Goal: Communication & Community: Share content

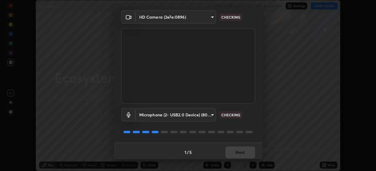
scroll to position [23, 0]
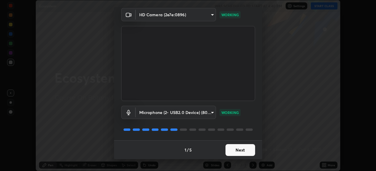
click at [241, 152] on button "Next" at bounding box center [240, 150] width 30 height 12
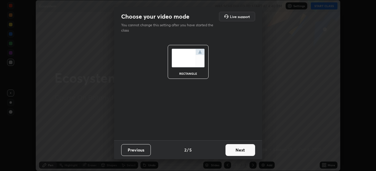
scroll to position [0, 0]
click at [241, 152] on button "Next" at bounding box center [240, 150] width 30 height 12
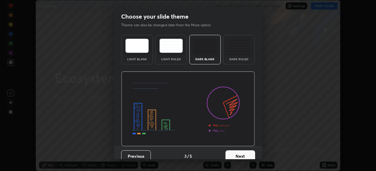
click at [243, 156] on button "Next" at bounding box center [240, 157] width 30 height 12
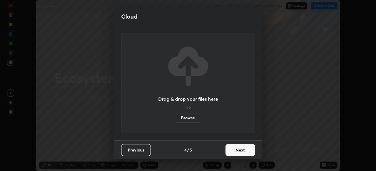
click at [245, 150] on button "Next" at bounding box center [240, 150] width 30 height 12
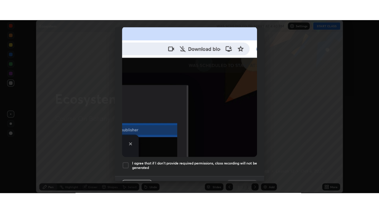
scroll to position [144, 0]
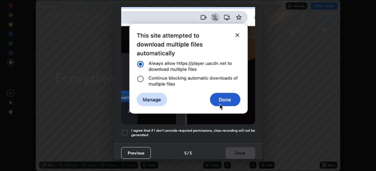
click at [126, 129] on div at bounding box center [124, 132] width 7 height 7
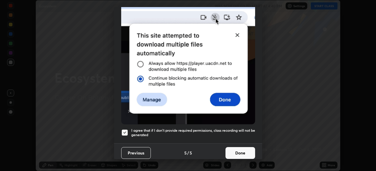
click at [247, 150] on button "Done" at bounding box center [240, 153] width 30 height 12
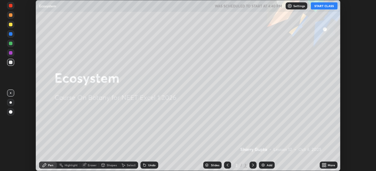
click at [331, 7] on button "START CLASS" at bounding box center [323, 5] width 27 height 7
click at [268, 166] on div "Add" at bounding box center [269, 165] width 6 height 3
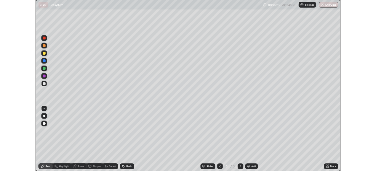
scroll to position [213, 379]
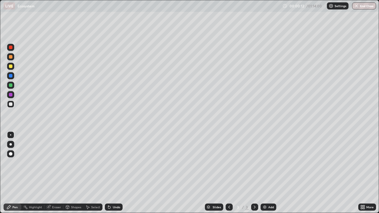
click at [364, 171] on icon at bounding box center [363, 207] width 1 height 1
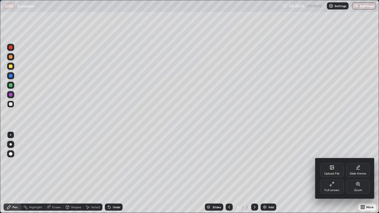
click at [336, 171] on div "Full screen" at bounding box center [331, 190] width 15 height 3
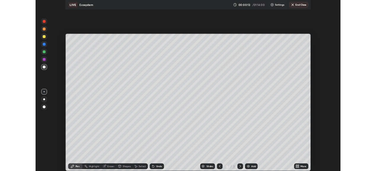
scroll to position [29424, 29219]
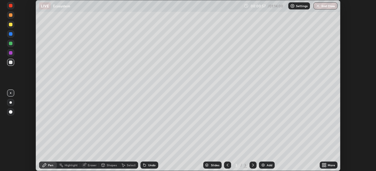
click at [11, 114] on div at bounding box center [10, 112] width 7 height 7
click at [12, 44] on div at bounding box center [11, 44] width 4 height 4
click at [11, 28] on div at bounding box center [10, 24] width 7 height 7
click at [11, 62] on div at bounding box center [11, 63] width 4 height 4
click at [263, 166] on img at bounding box center [262, 165] width 5 height 5
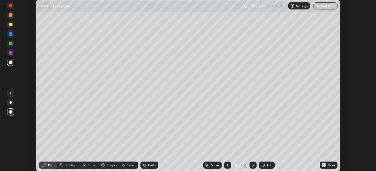
click at [13, 36] on div at bounding box center [10, 33] width 7 height 7
click at [12, 45] on div at bounding box center [11, 44] width 4 height 4
click at [12, 64] on div at bounding box center [11, 63] width 4 height 4
click at [11, 26] on div at bounding box center [11, 25] width 4 height 4
click at [266, 166] on div "Add" at bounding box center [269, 165] width 6 height 3
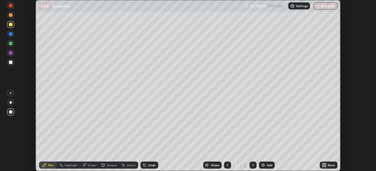
click at [12, 17] on div at bounding box center [10, 15] width 7 height 7
click at [10, 63] on div at bounding box center [11, 63] width 4 height 4
click at [11, 15] on div at bounding box center [11, 15] width 4 height 4
click at [193, 68] on icon at bounding box center [193, 67] width 1 height 1
click at [12, 36] on div at bounding box center [11, 34] width 4 height 4
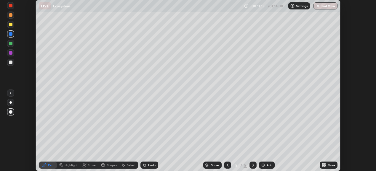
click at [11, 44] on div at bounding box center [11, 44] width 4 height 4
click at [12, 28] on div at bounding box center [10, 24] width 7 height 7
click at [266, 167] on div "Add" at bounding box center [269, 165] width 6 height 3
click at [11, 65] on div at bounding box center [10, 62] width 7 height 7
click at [12, 55] on div at bounding box center [10, 52] width 7 height 7
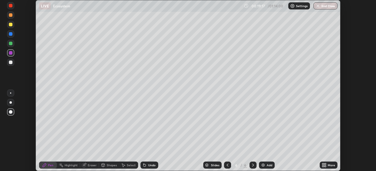
click at [11, 43] on div at bounding box center [11, 44] width 4 height 4
click at [11, 65] on div at bounding box center [10, 62] width 7 height 7
click at [12, 35] on div at bounding box center [11, 34] width 4 height 4
click at [266, 167] on div "Add" at bounding box center [269, 165] width 6 height 3
click at [11, 46] on div at bounding box center [10, 43] width 7 height 7
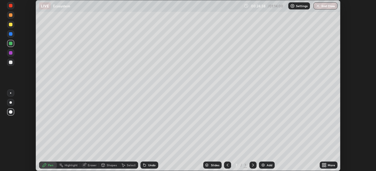
click at [11, 63] on div at bounding box center [11, 63] width 4 height 4
click at [11, 44] on div at bounding box center [11, 44] width 4 height 4
click at [12, 52] on div at bounding box center [11, 53] width 4 height 4
click at [10, 25] on div at bounding box center [11, 25] width 4 height 4
click at [11, 63] on div at bounding box center [11, 63] width 4 height 4
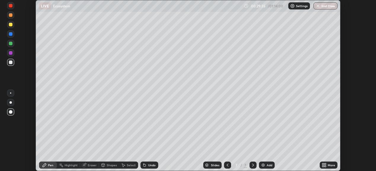
click at [264, 165] on img at bounding box center [262, 165] width 5 height 5
click at [11, 44] on div at bounding box center [11, 44] width 4 height 4
click at [12, 17] on div at bounding box center [10, 15] width 7 height 7
click at [148, 165] on div "Undo" at bounding box center [151, 165] width 7 height 3
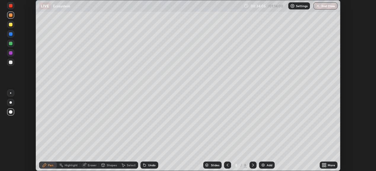
click at [11, 44] on div at bounding box center [11, 44] width 4 height 4
click at [268, 165] on div "Add" at bounding box center [269, 165] width 6 height 3
click at [12, 64] on div at bounding box center [10, 62] width 7 height 7
click at [12, 37] on div at bounding box center [10, 33] width 7 height 7
click at [11, 28] on div at bounding box center [10, 24] width 7 height 7
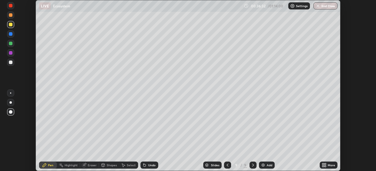
click at [12, 46] on div at bounding box center [10, 43] width 7 height 7
click at [12, 36] on div at bounding box center [10, 33] width 7 height 7
click at [11, 15] on div at bounding box center [11, 15] width 4 height 4
click at [148, 163] on div "Undo" at bounding box center [149, 165] width 18 height 7
click at [102, 160] on div "Shapes" at bounding box center [109, 166] width 20 height 12
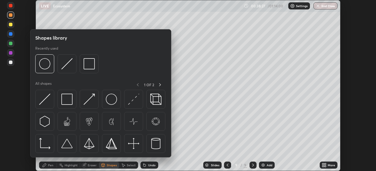
click at [50, 166] on div "Pen" at bounding box center [50, 165] width 5 height 3
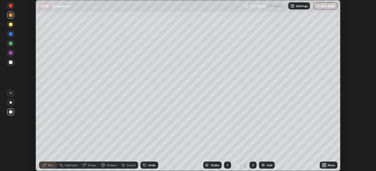
click at [148, 160] on div "Undo" at bounding box center [148, 166] width 20 height 12
click at [11, 25] on div at bounding box center [11, 25] width 4 height 4
click at [263, 166] on img at bounding box center [262, 165] width 5 height 5
click at [11, 64] on div at bounding box center [11, 63] width 4 height 4
click at [10, 27] on div at bounding box center [10, 24] width 7 height 7
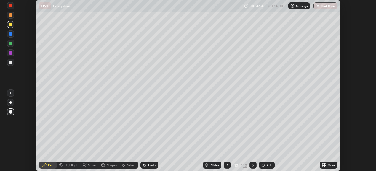
click at [11, 36] on div at bounding box center [11, 34] width 4 height 4
click at [12, 28] on div at bounding box center [10, 24] width 7 height 7
click at [267, 165] on div "Add" at bounding box center [269, 165] width 6 height 3
click at [11, 65] on div at bounding box center [10, 62] width 7 height 7
click at [10, 53] on div at bounding box center [11, 53] width 4 height 4
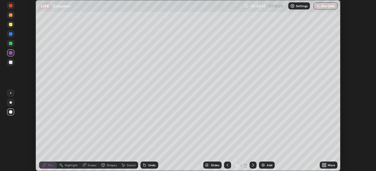
click at [9, 7] on div at bounding box center [11, 6] width 4 height 4
click at [11, 34] on div at bounding box center [11, 34] width 4 height 4
click at [11, 17] on div at bounding box center [11, 15] width 4 height 4
click at [13, 64] on div at bounding box center [10, 62] width 7 height 7
click at [11, 34] on div at bounding box center [11, 34] width 4 height 4
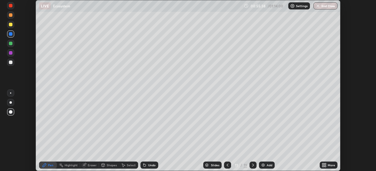
click at [12, 14] on div at bounding box center [11, 15] width 4 height 4
click at [11, 53] on div at bounding box center [11, 53] width 4 height 4
click at [10, 18] on div at bounding box center [10, 15] width 7 height 7
click at [330, 7] on button "End Class" at bounding box center [325, 5] width 24 height 7
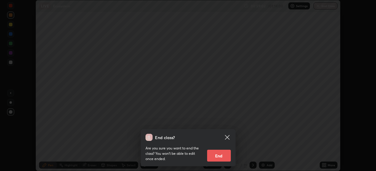
click at [221, 157] on button "End" at bounding box center [219, 156] width 24 height 12
